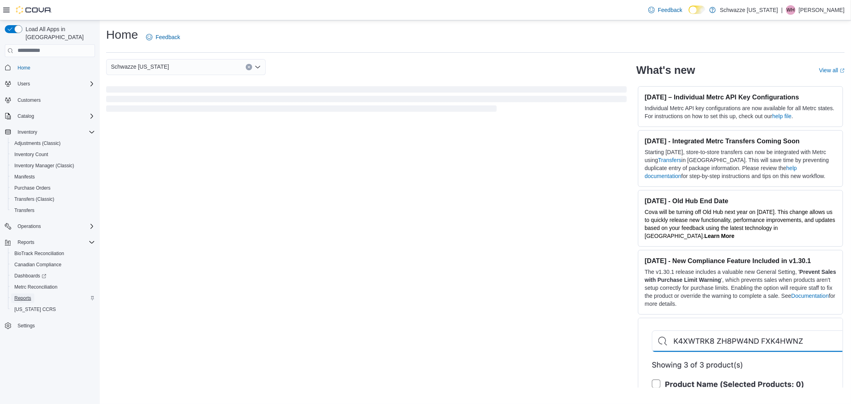
click at [17, 293] on span "Reports" at bounding box center [22, 298] width 17 height 10
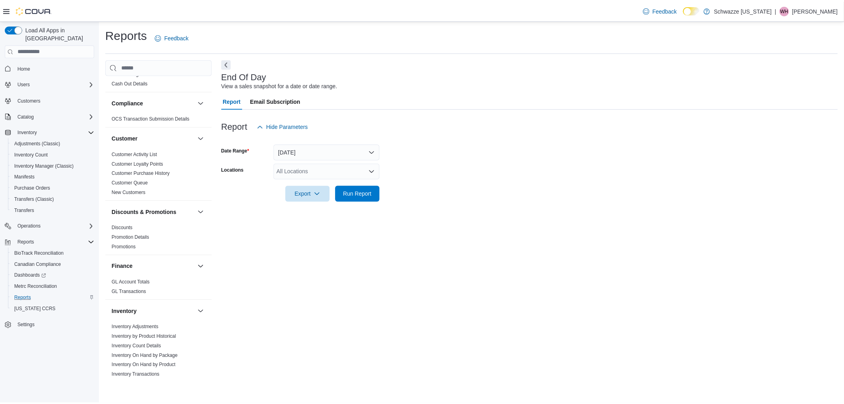
scroll to position [44, 0]
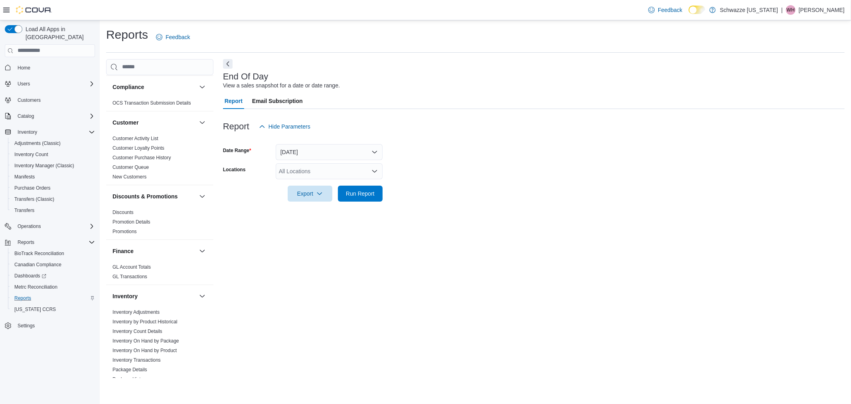
click at [315, 172] on div "All Locations" at bounding box center [329, 171] width 107 height 16
type input "**"
click at [308, 204] on span "SB - Niwot" at bounding box center [310, 207] width 26 height 8
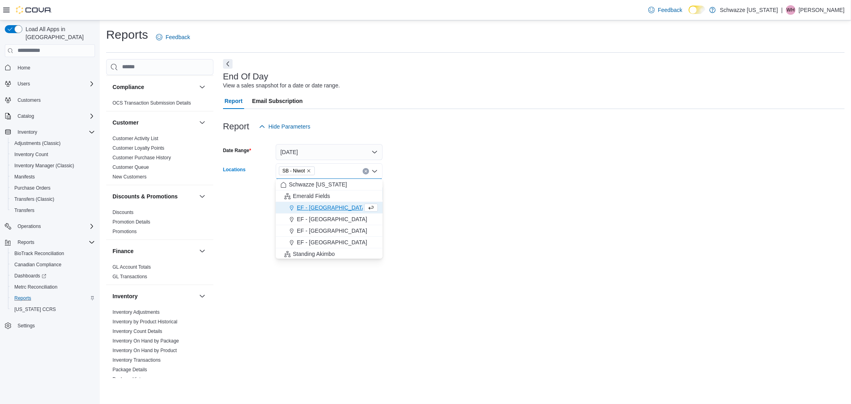
drag, startPoint x: 420, startPoint y: 196, endPoint x: 400, endPoint y: 201, distance: 20.8
click at [418, 197] on form "Date Range [DATE] Locations SB - [GEOGRAPHIC_DATA] Combo box. Selected. SB - [G…" at bounding box center [533, 167] width 621 height 67
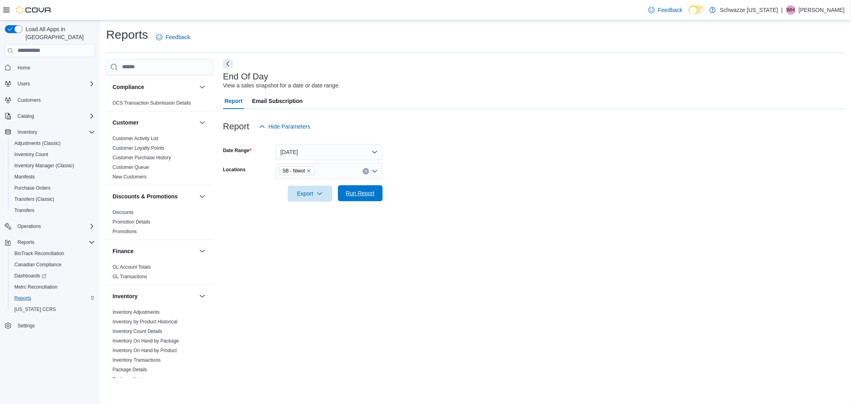
click at [352, 200] on span "Run Report" at bounding box center [360, 193] width 35 height 16
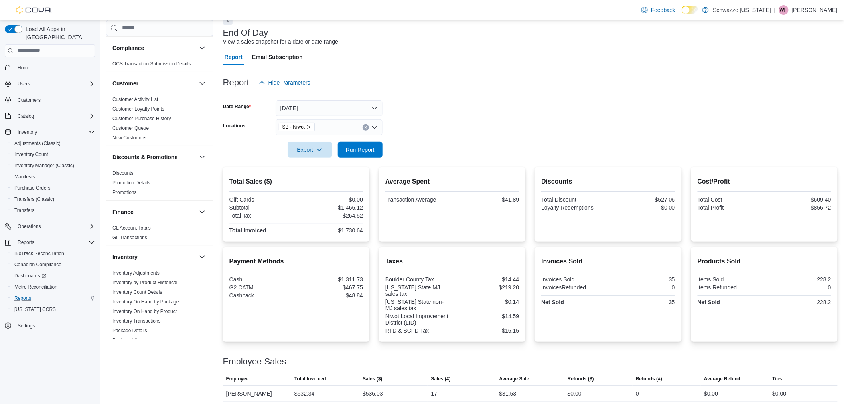
scroll to position [44, 0]
click at [378, 150] on button "Run Report" at bounding box center [360, 149] width 45 height 16
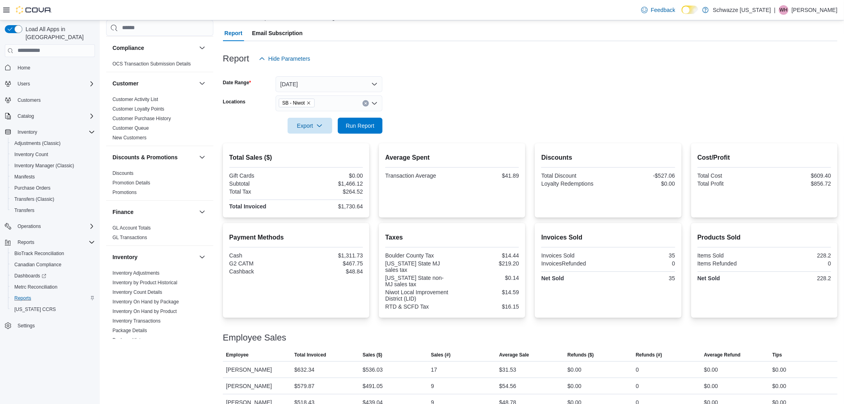
scroll to position [81, 0]
